Goal: Check status: Check status

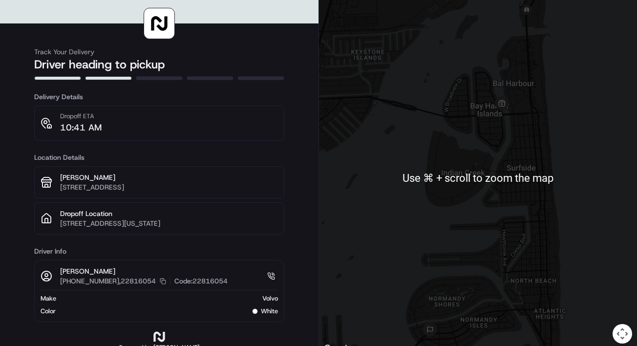
click at [474, 142] on div at bounding box center [478, 177] width 318 height 355
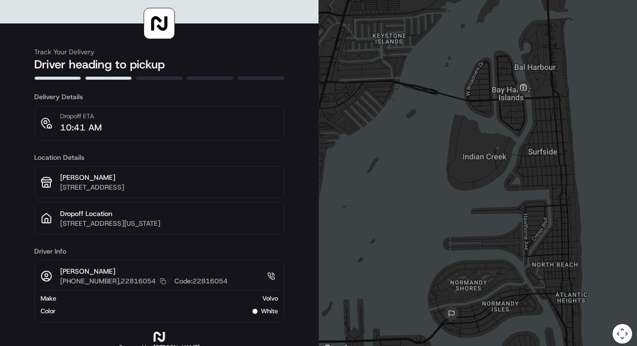
scroll to position [19, 0]
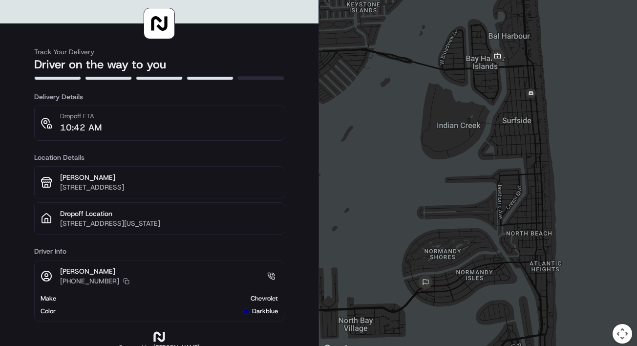
click at [90, 228] on p "[STREET_ADDRESS][US_STATE]" at bounding box center [169, 223] width 218 height 10
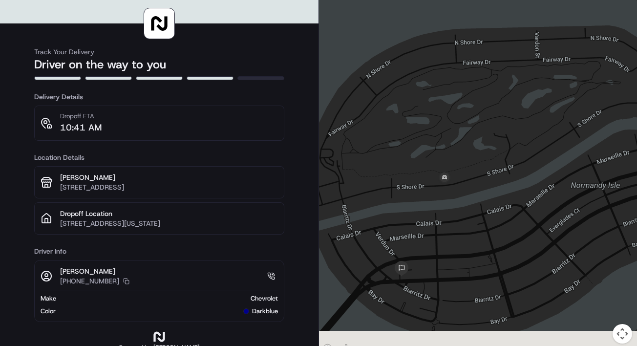
drag, startPoint x: 387, startPoint y: 266, endPoint x: 390, endPoint y: 170, distance: 95.7
click at [390, 170] on div at bounding box center [478, 177] width 318 height 355
